Goal: Information Seeking & Learning: Learn about a topic

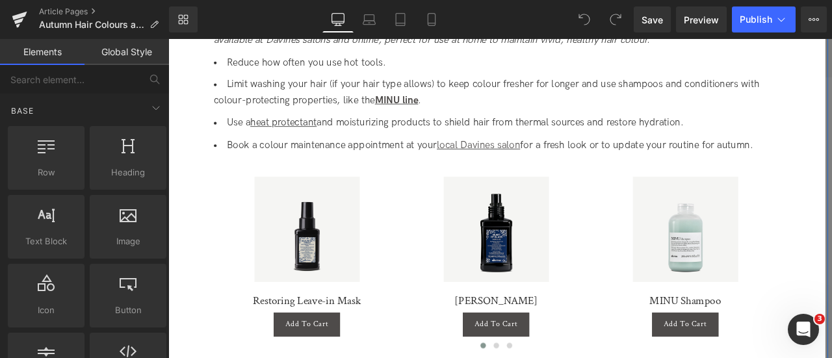
scroll to position [2217, 0]
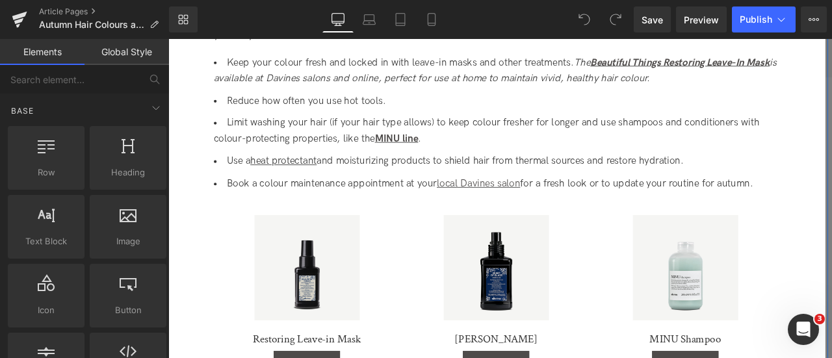
click at [281, 183] on u "heat protectant" at bounding box center [305, 184] width 79 height 14
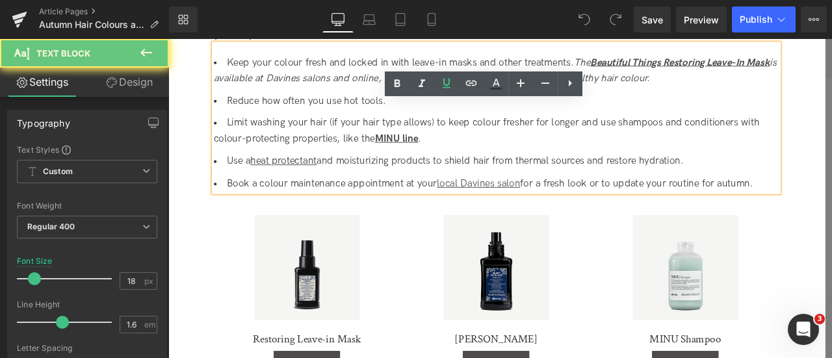
click at [281, 183] on u "heat protectant" at bounding box center [305, 184] width 79 height 14
click at [277, 192] on li "Use a heat protectant and moisturizing products to shield hair from thermal sou…" at bounding box center [556, 184] width 669 height 19
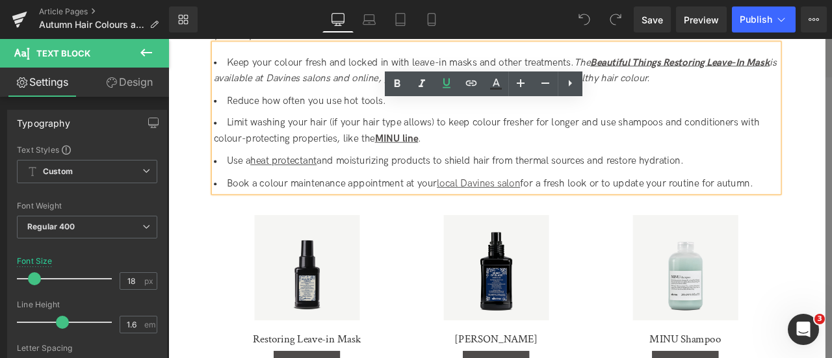
click at [276, 185] on u "heat protectant" at bounding box center [305, 184] width 79 height 14
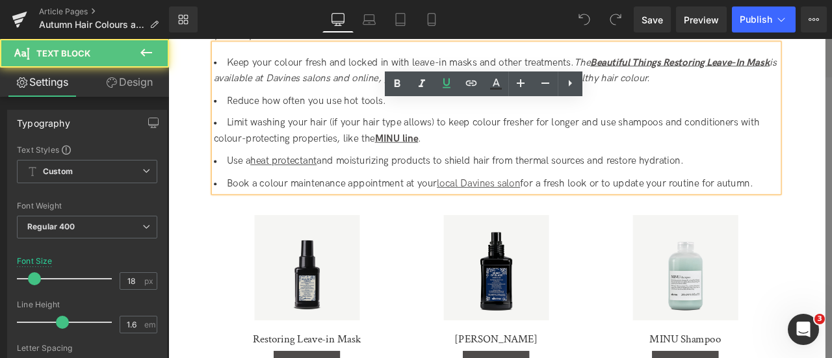
click at [276, 185] on u "heat protectant" at bounding box center [305, 184] width 79 height 14
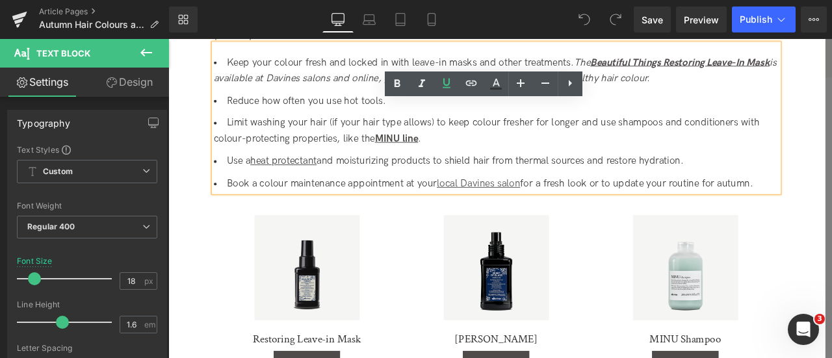
click at [284, 184] on u "heat protectant" at bounding box center [305, 184] width 79 height 14
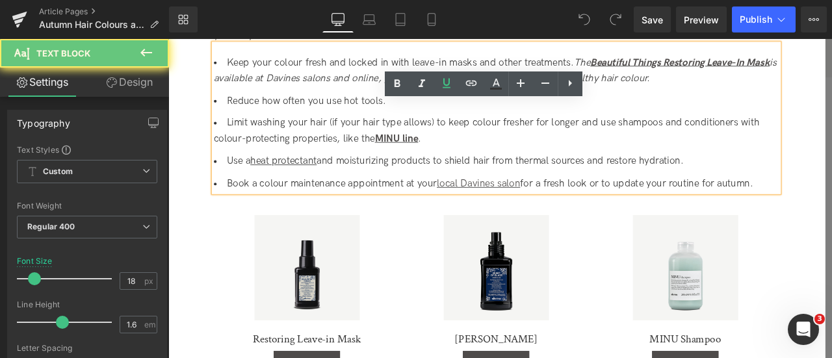
click at [284, 184] on u "heat protectant" at bounding box center [305, 184] width 79 height 14
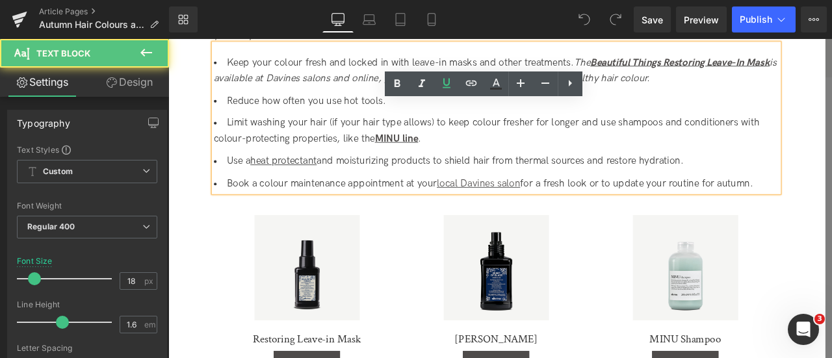
click at [316, 168] on ul "Keep your colour fresh and locked in with leave-in masks and other treatments. …" at bounding box center [556, 139] width 669 height 162
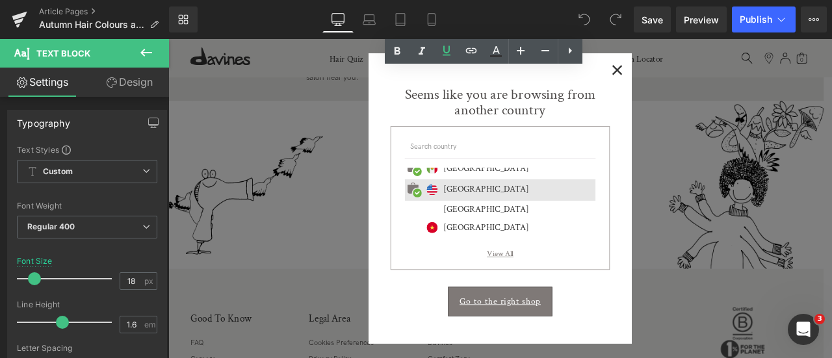
scroll to position [4658, 0]
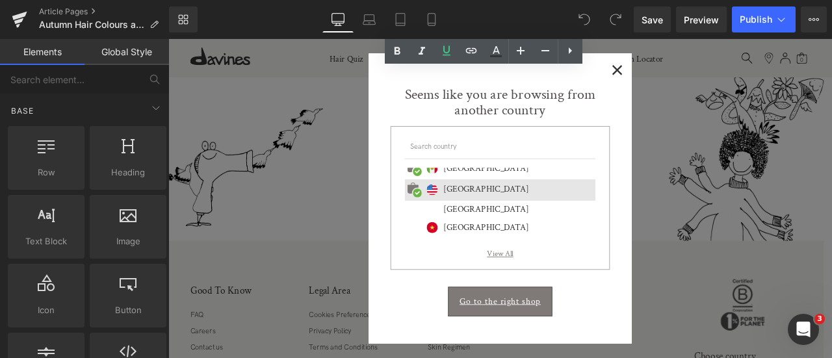
click at [695, 77] on span "×" at bounding box center [700, 74] width 14 height 16
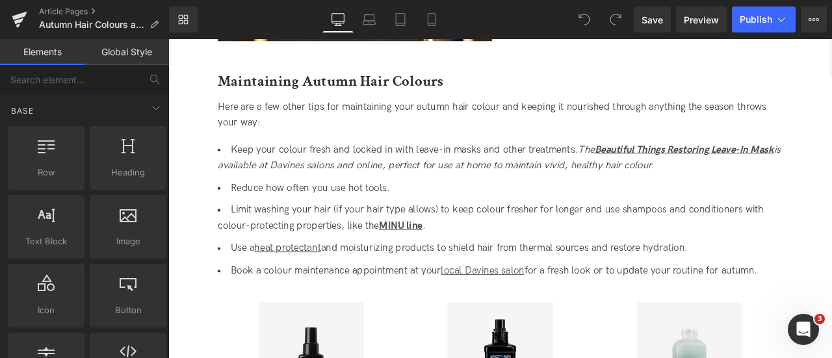
scroll to position [2114, 0]
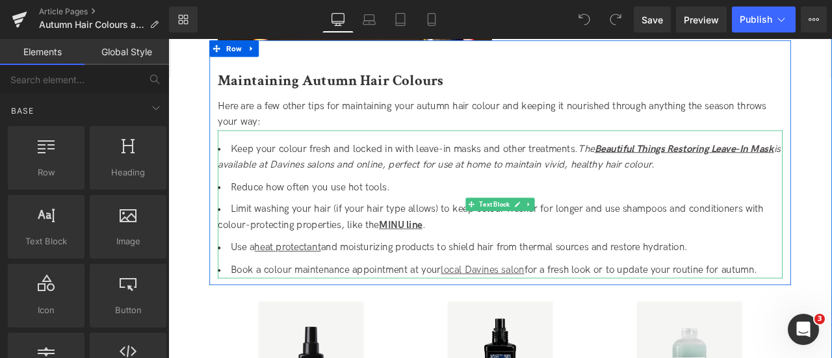
click at [299, 257] on li "Limit washing your hair (if your hair type allows) to keep colour fresher for l…" at bounding box center [561, 251] width 669 height 38
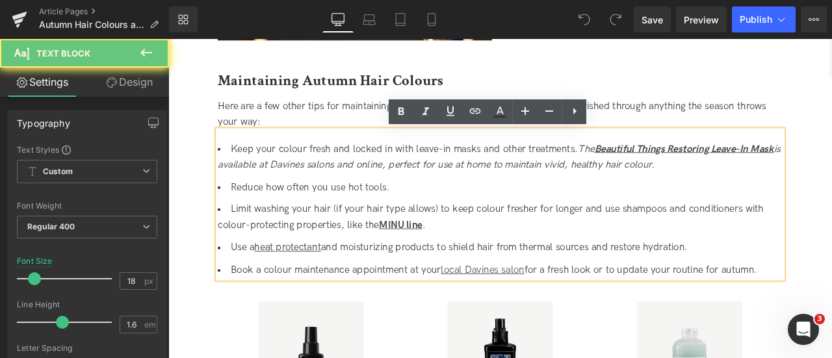
click at [285, 287] on u "heat protectant" at bounding box center [309, 286] width 79 height 14
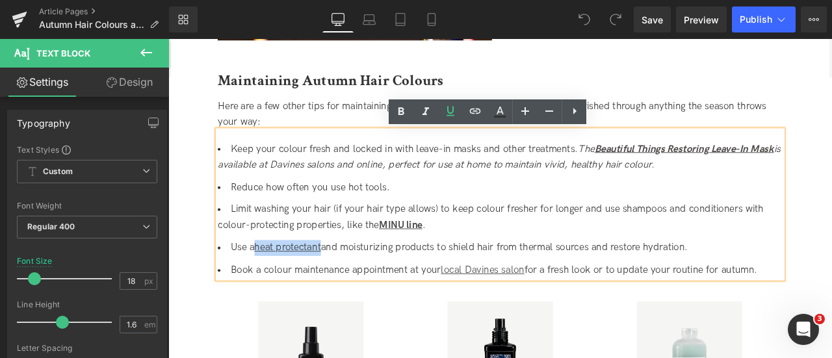
click at [314, 285] on u "heat protectant" at bounding box center [309, 286] width 79 height 14
click at [452, 111] on icon at bounding box center [450, 111] width 8 height 10
click at [666, 18] on link "Save" at bounding box center [651, 19] width 37 height 26
